Goal: Task Accomplishment & Management: Use online tool/utility

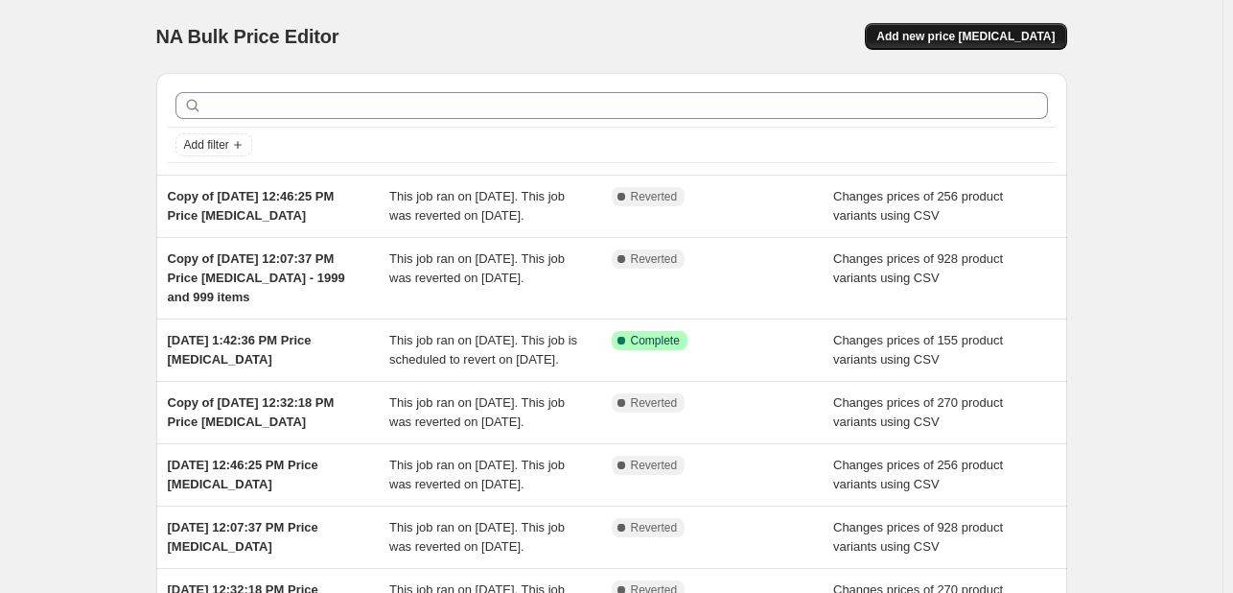
click at [962, 47] on button "Add new price [MEDICAL_DATA]" at bounding box center [965, 36] width 201 height 27
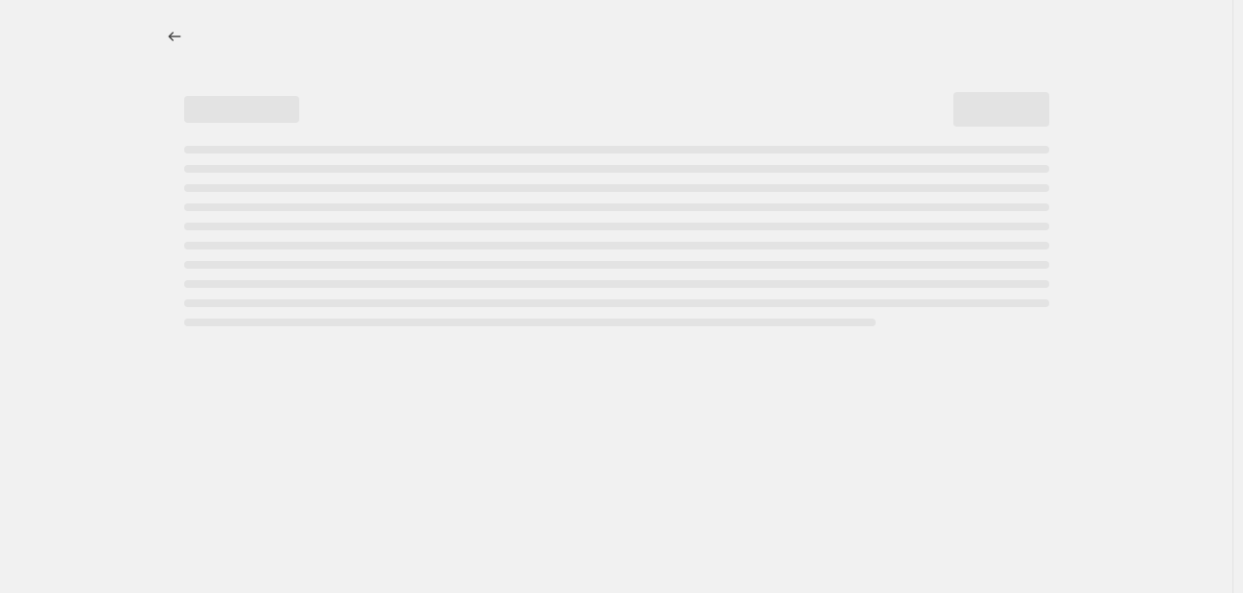
select select "percentage"
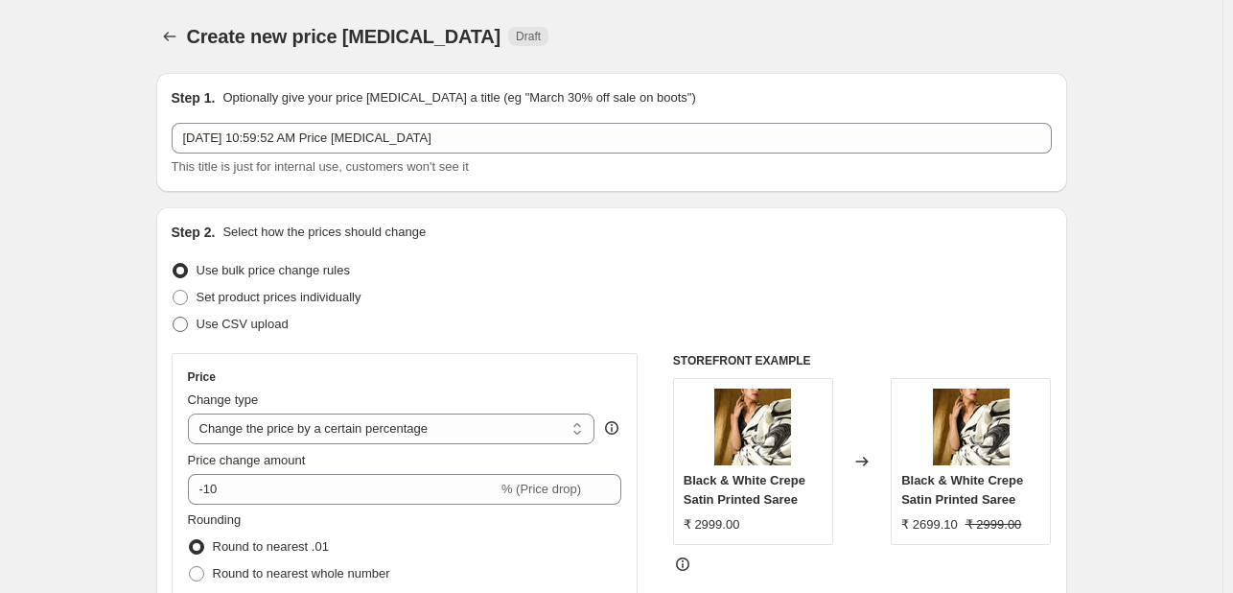
click at [186, 323] on span at bounding box center [180, 323] width 15 height 15
click at [174, 317] on input "Use CSV upload" at bounding box center [173, 316] width 1 height 1
radio input "true"
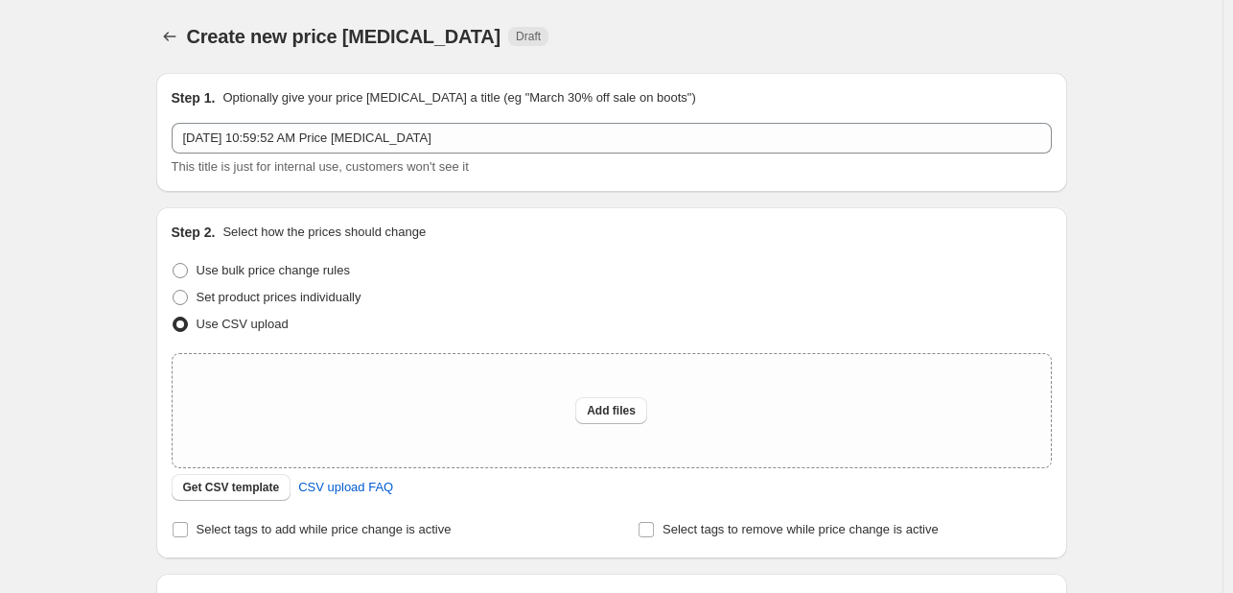
scroll to position [96, 0]
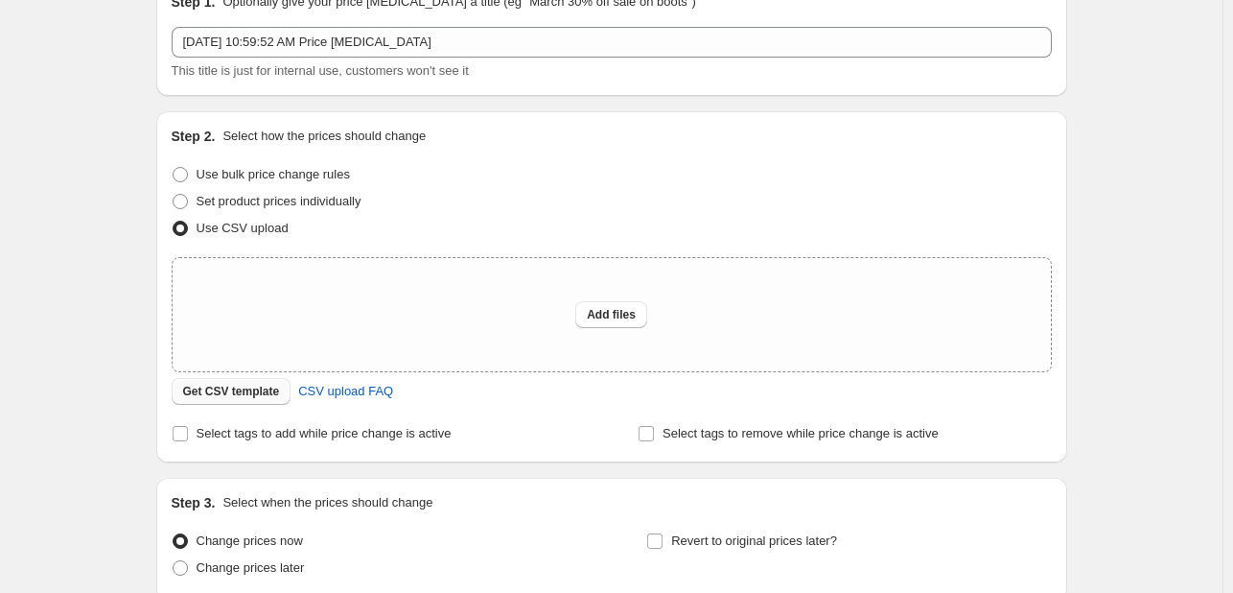
click at [255, 396] on span "Get CSV template" at bounding box center [231, 391] width 97 height 15
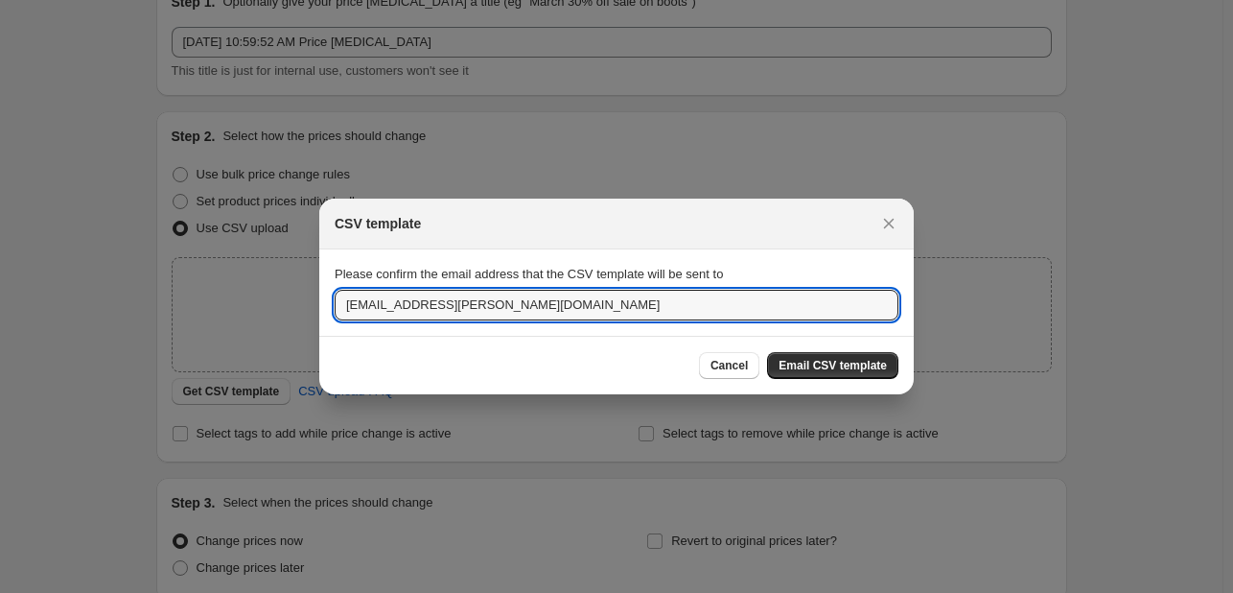
drag, startPoint x: 518, startPoint y: 316, endPoint x: 318, endPoint y: 316, distance: 199.5
click at [319, 316] on section "Please confirm the email address that the CSV template will be sent to [EMAIL_A…" at bounding box center [616, 292] width 595 height 86
type input "[PERSON_NAME][EMAIL_ADDRESS][PERSON_NAME][DOMAIN_NAME]"
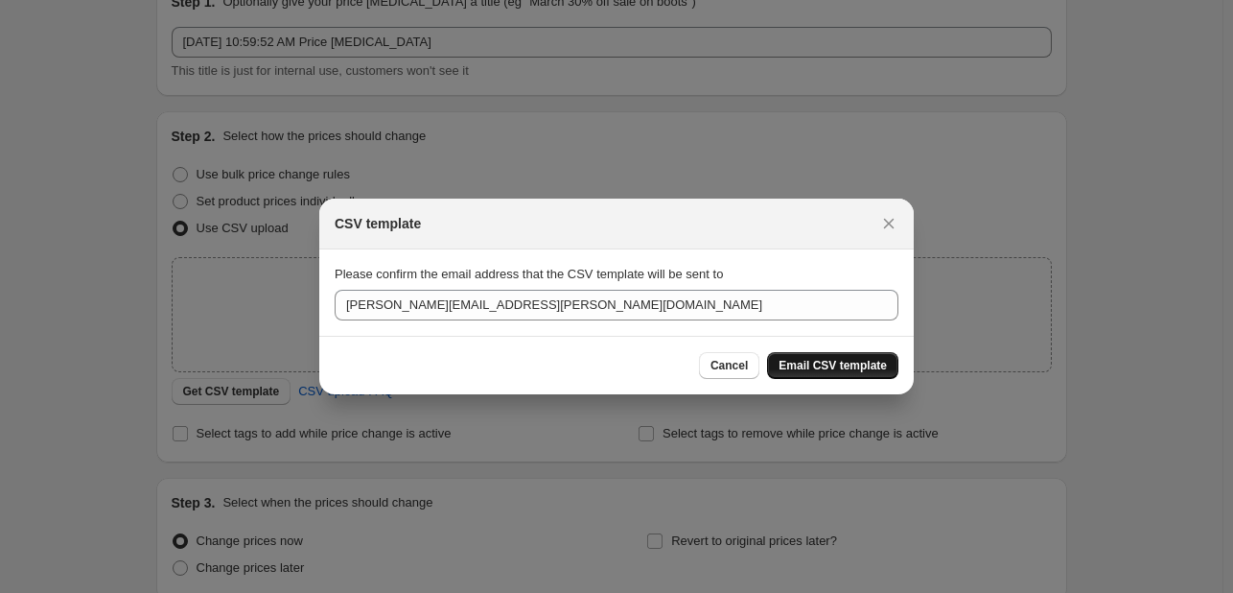
click at [820, 369] on span "Email CSV template" at bounding box center [833, 365] width 108 height 15
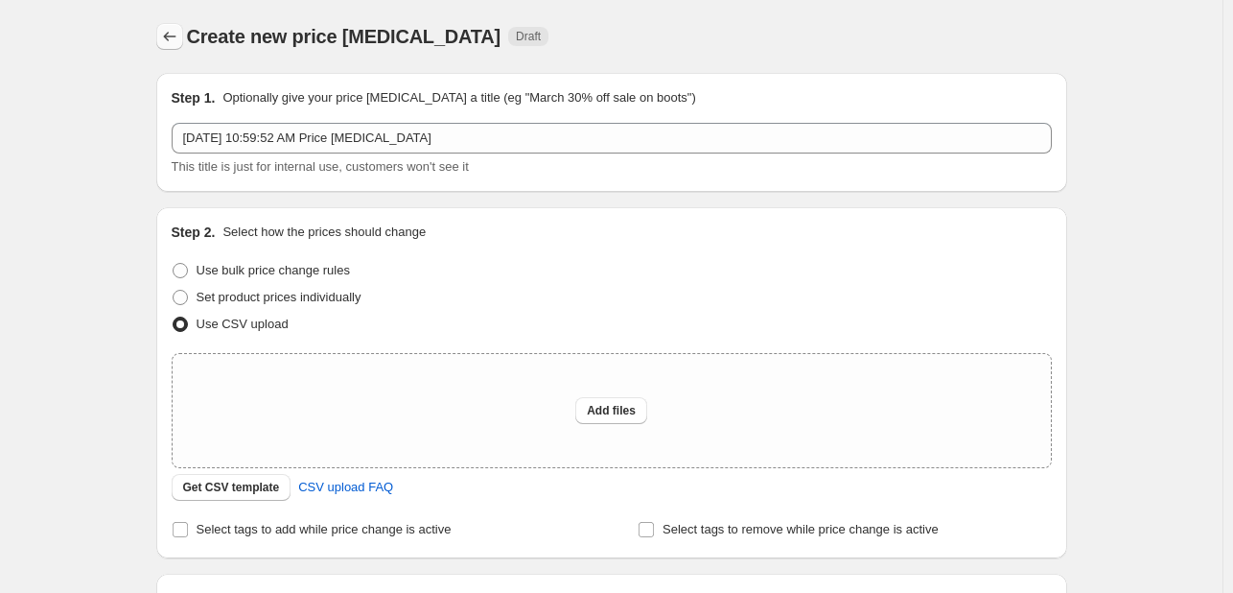
click at [178, 35] on icon "Price change jobs" at bounding box center [169, 36] width 19 height 19
